Goal: Find specific page/section: Find specific page/section

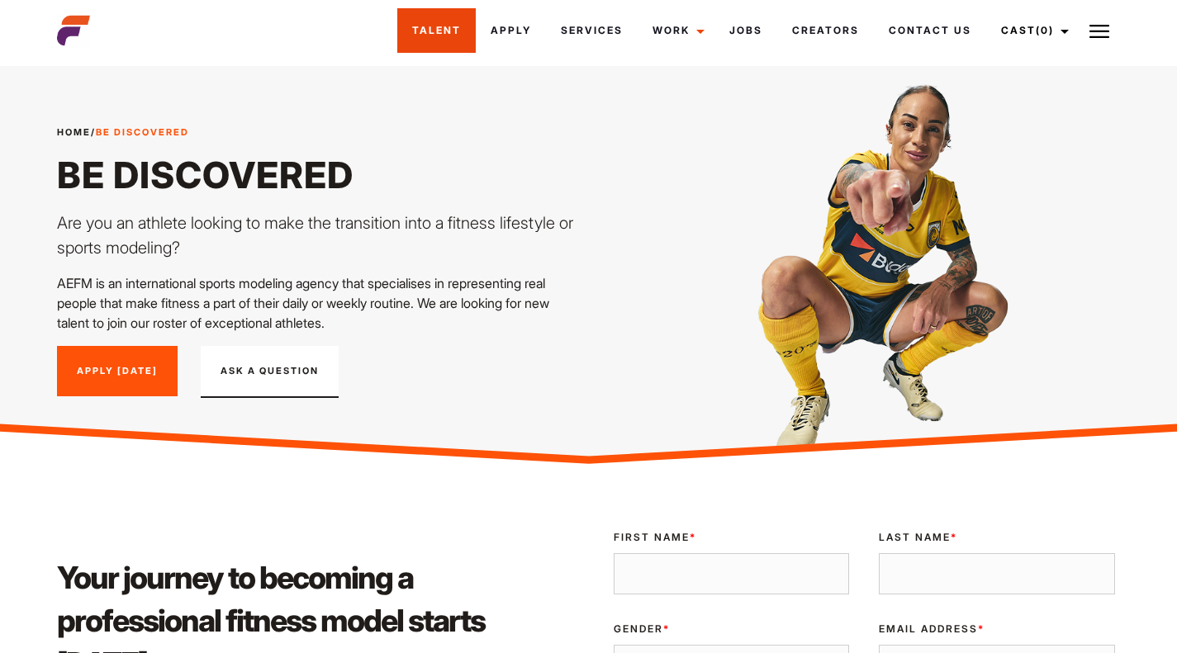
click at [442, 21] on link "Talent" at bounding box center [436, 30] width 78 height 45
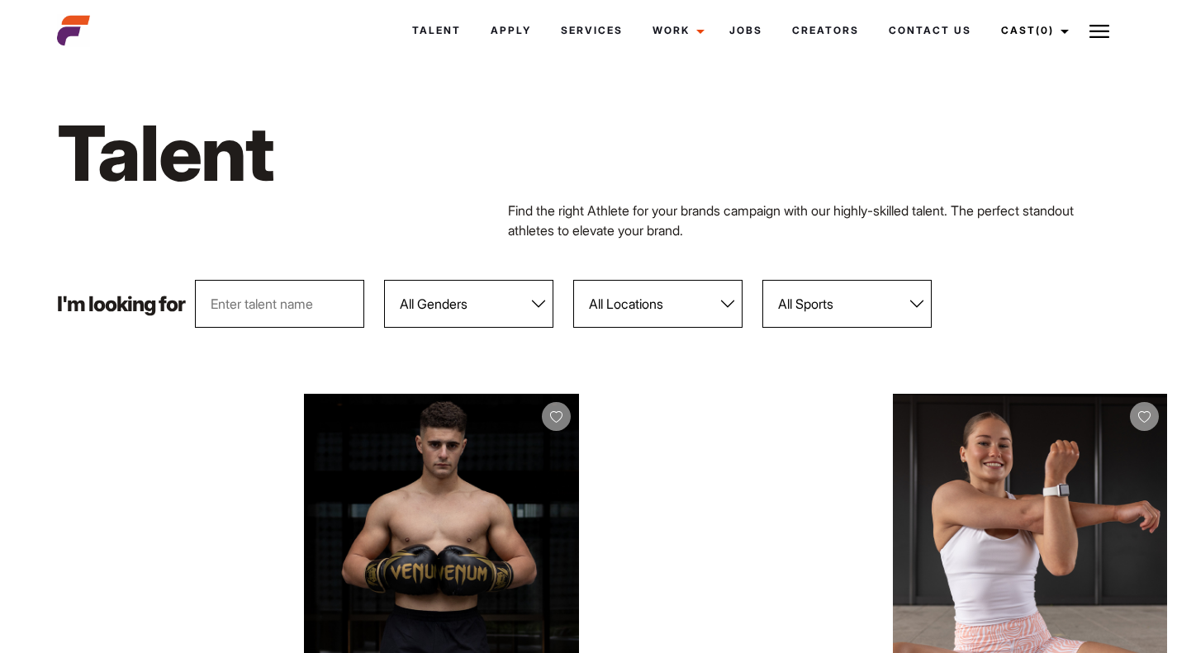
click at [633, 325] on select "All Locations [GEOGRAPHIC_DATA] [GEOGRAPHIC_DATA] [GEOGRAPHIC_DATA] [GEOGRAPHIC…" at bounding box center [657, 304] width 169 height 48
select select "113"
click at [574, 280] on select "All Locations [GEOGRAPHIC_DATA] [GEOGRAPHIC_DATA] [GEOGRAPHIC_DATA] [GEOGRAPHIC…" at bounding box center [657, 304] width 169 height 48
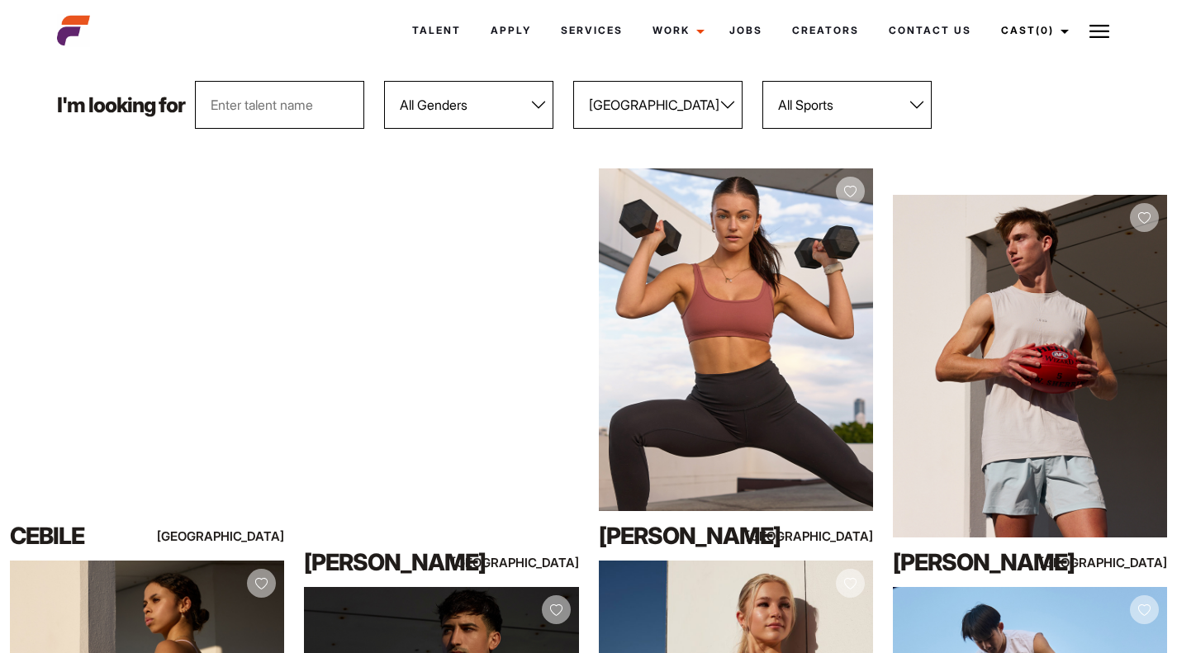
scroll to position [215, 0]
